Goal: Entertainment & Leisure: Consume media (video, audio)

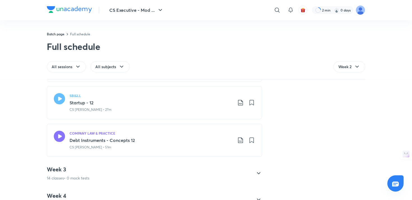
scroll to position [647, 0]
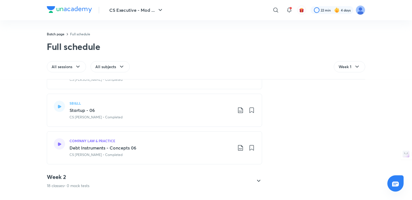
scroll to position [661, 0]
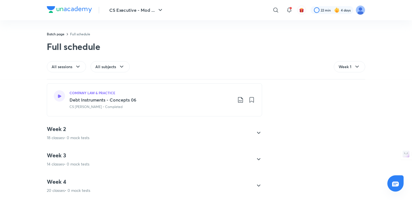
click at [259, 132] on icon at bounding box center [258, 132] width 7 height 7
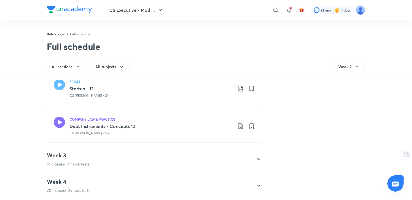
click at [261, 158] on icon at bounding box center [258, 159] width 7 height 7
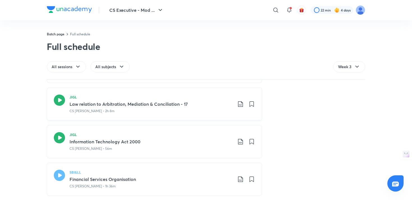
scroll to position [511, 0]
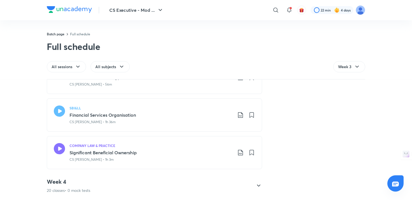
click at [261, 186] on icon at bounding box center [258, 185] width 7 height 7
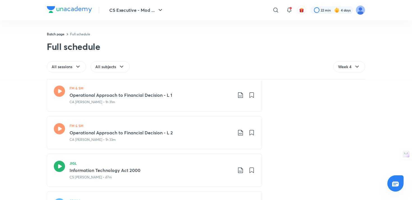
scroll to position [0, 0]
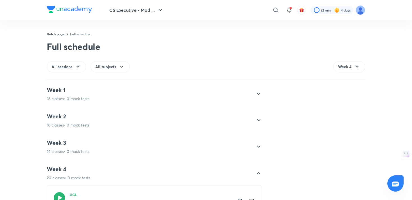
click at [258, 120] on icon at bounding box center [258, 120] width 3 height 2
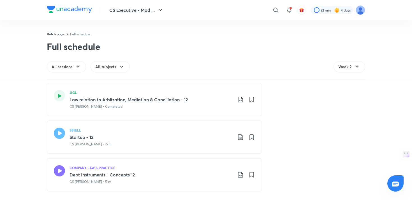
scroll to position [613, 0]
click at [58, 132] on icon at bounding box center [59, 132] width 11 height 11
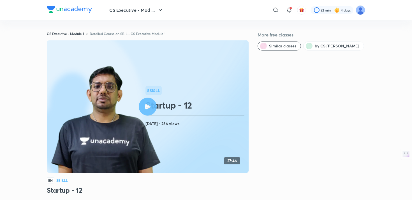
click at [152, 105] on div at bounding box center [148, 107] width 18 height 18
